Goal: Check status: Check status

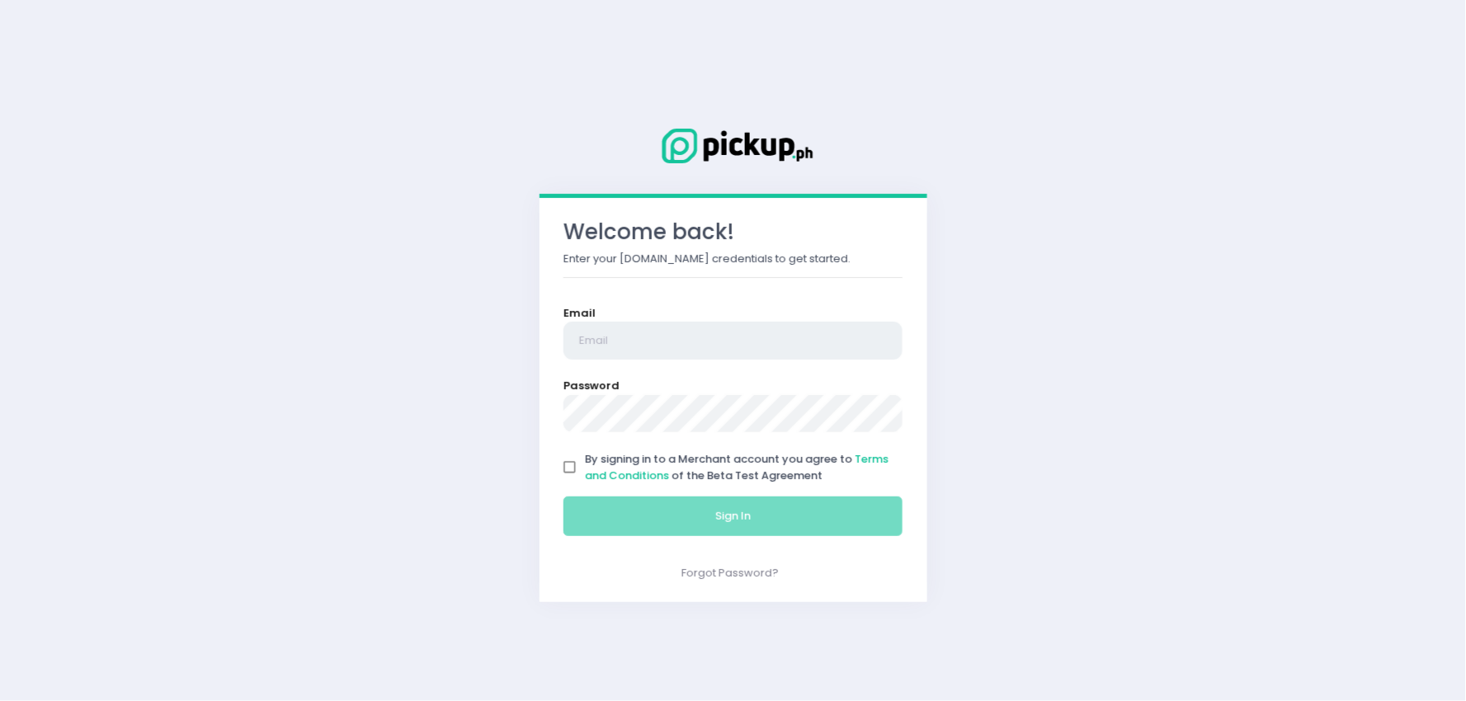
type input "[EMAIL_ADDRESS][DOMAIN_NAME]"
click at [568, 468] on input "By signing in to a Merchant account you agree to Terms and Conditions of the Be…" at bounding box center [569, 467] width 31 height 31
checkbox input "true"
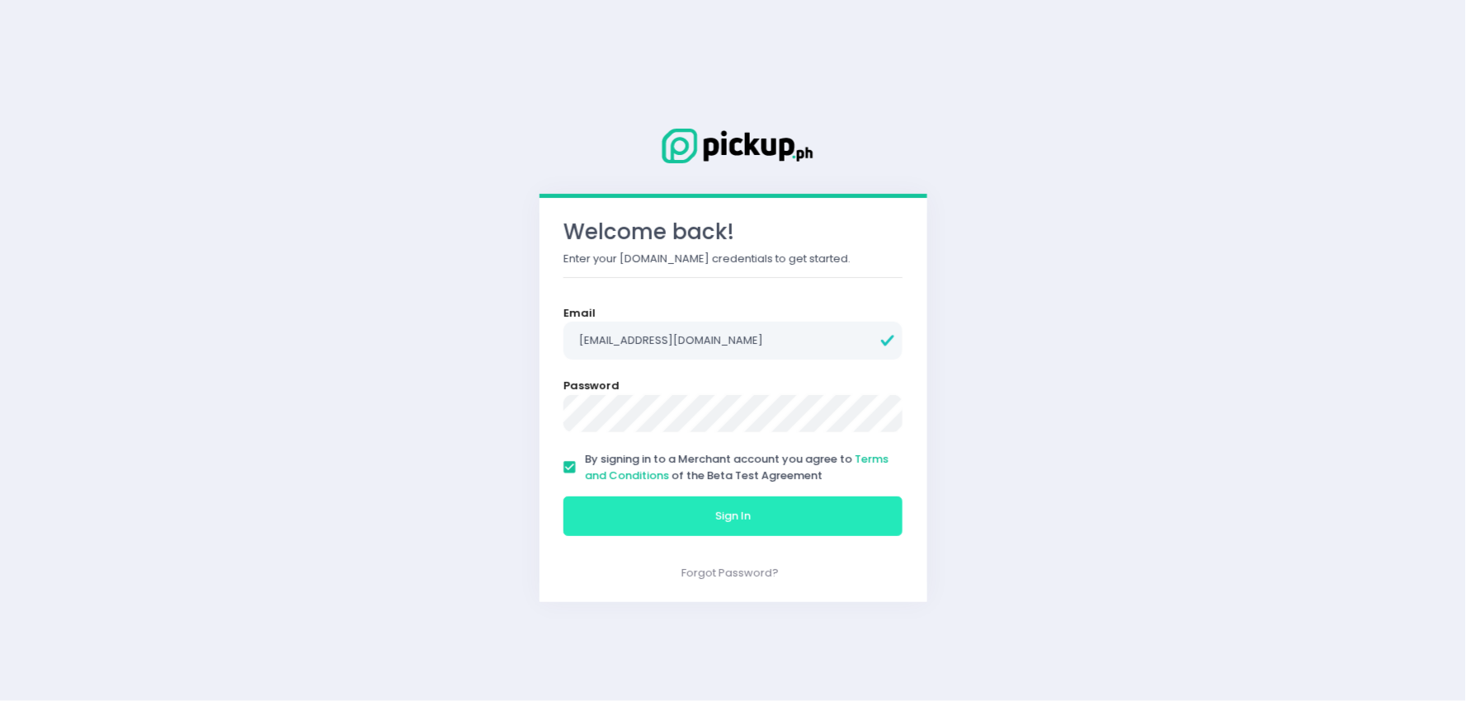
click at [601, 507] on button "Sign In" at bounding box center [733, 517] width 340 height 40
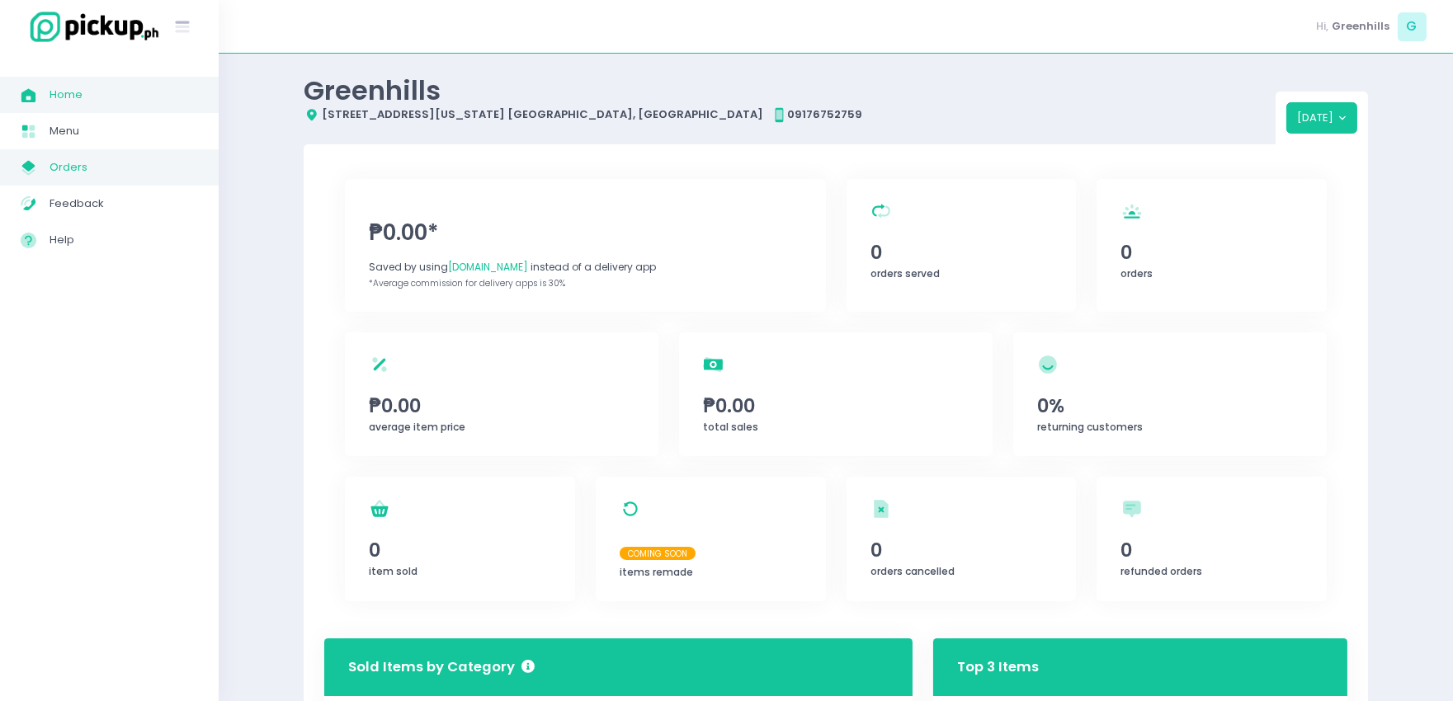
click at [146, 177] on span "Orders" at bounding box center [123, 167] width 148 height 21
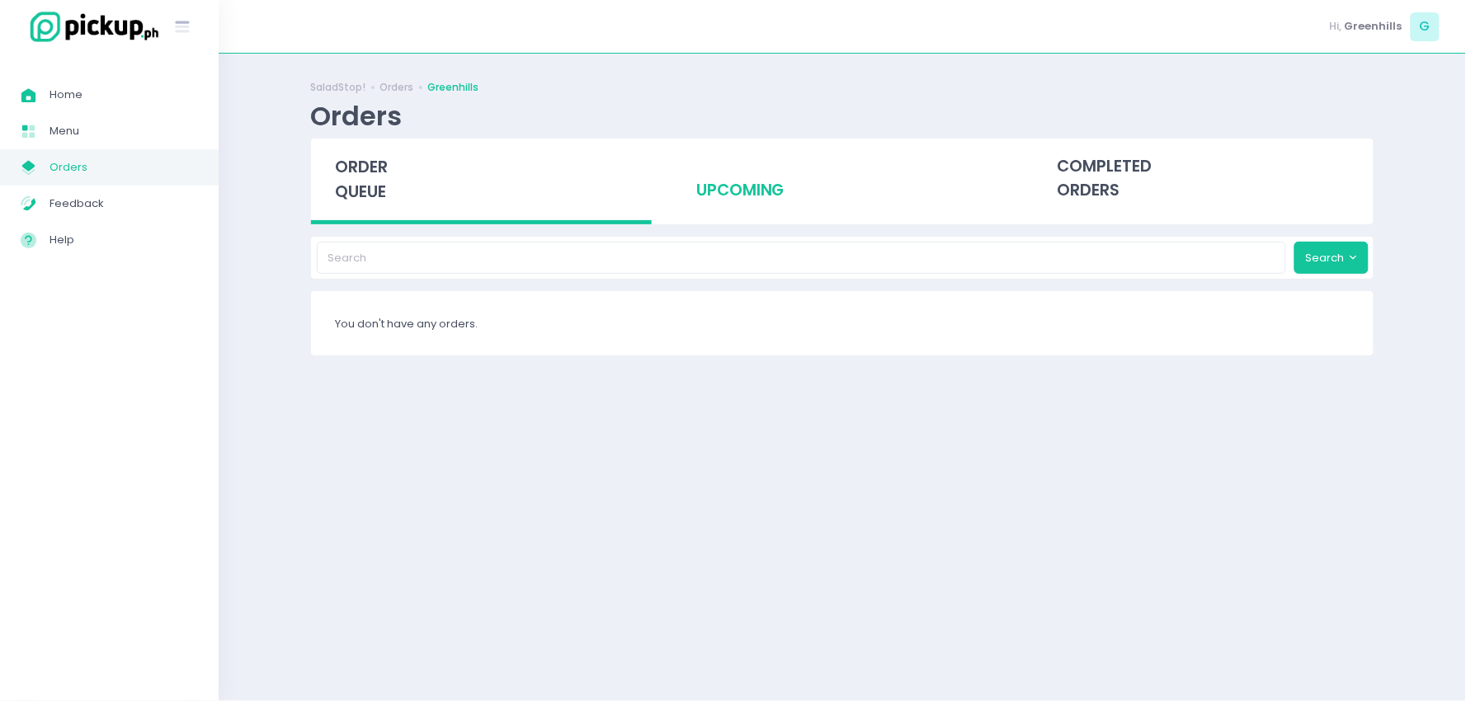
click at [786, 170] on div "upcoming" at bounding box center [842, 179] width 341 height 81
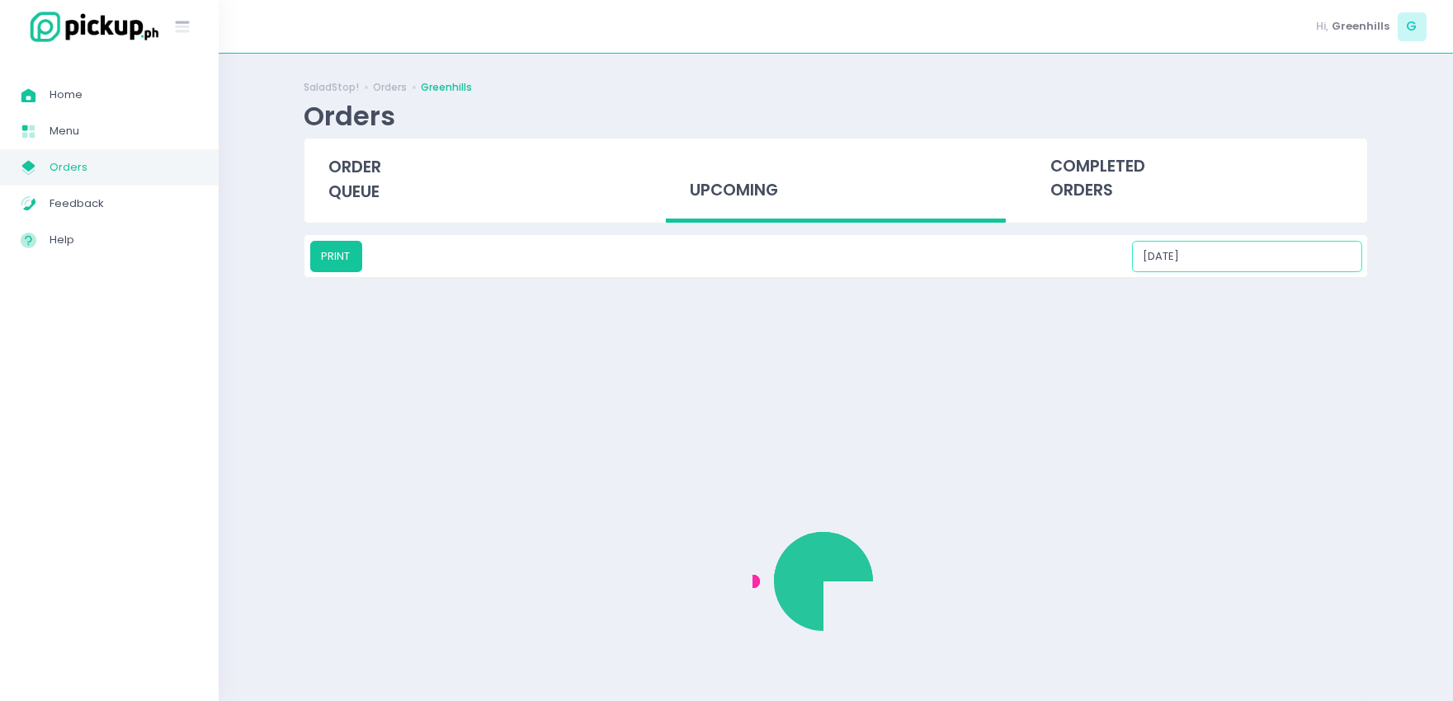
click at [1301, 247] on input "[DATE]" at bounding box center [1247, 256] width 230 height 31
click at [1326, 359] on div "10" at bounding box center [1325, 363] width 18 height 18
type input "[DATE]"
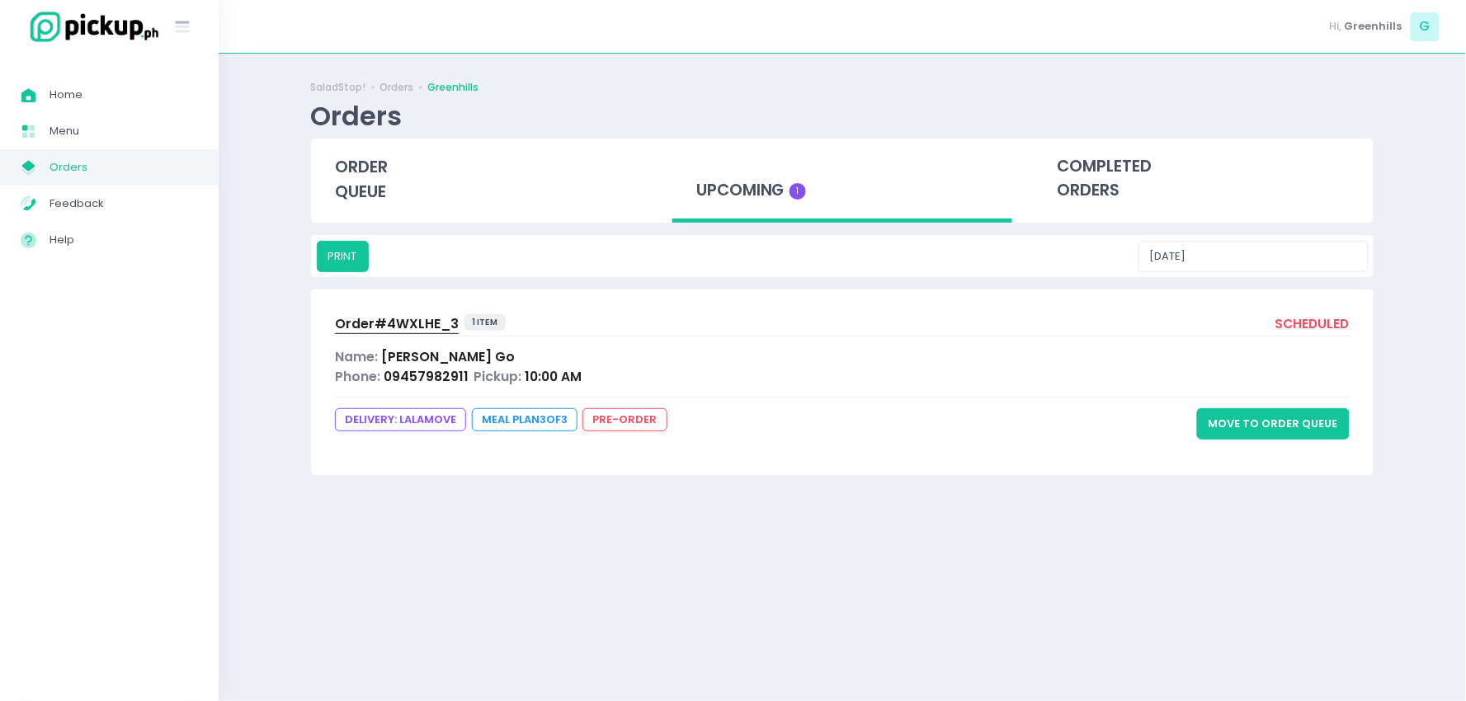
click at [380, 323] on span "Order# 4WXLHE_3" at bounding box center [397, 323] width 124 height 17
